Goal: Navigation & Orientation: Find specific page/section

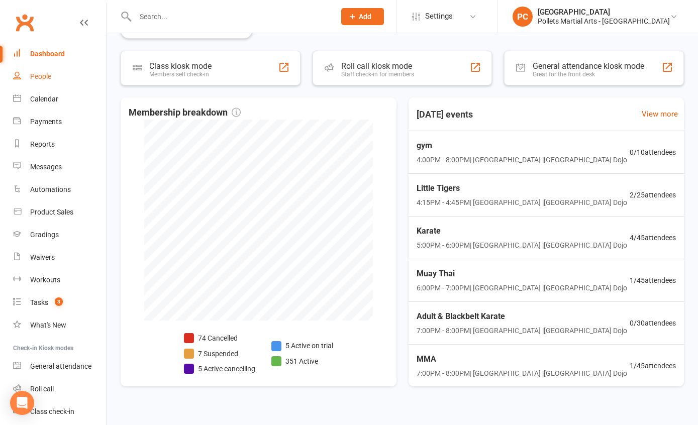
scroll to position [1, 0]
click at [50, 56] on div "Dashboard" at bounding box center [47, 54] width 35 height 8
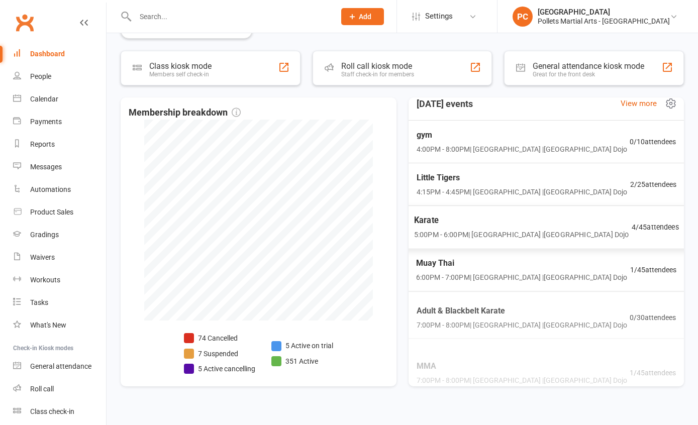
scroll to position [1, 0]
